Goal: Task Accomplishment & Management: Manage account settings

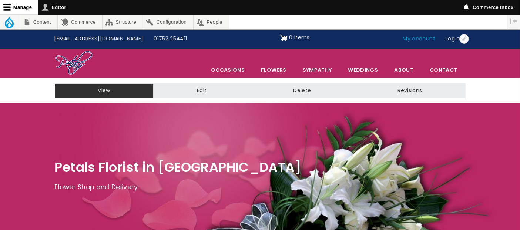
click at [428, 40] on link "My account" at bounding box center [419, 39] width 43 height 14
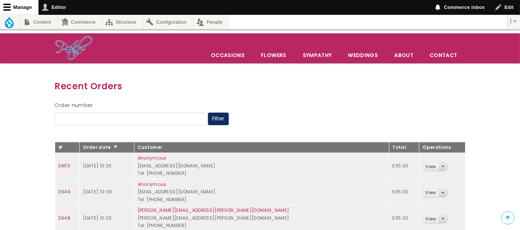
scroll to position [123, 0]
